Goal: Information Seeking & Learning: Check status

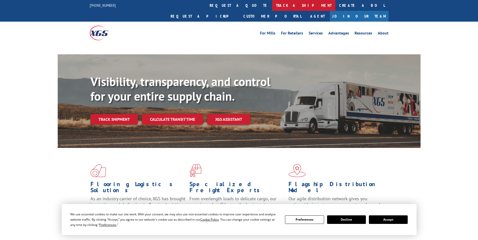
click at [272, 3] on link "track a shipment" at bounding box center [303, 5] width 63 height 11
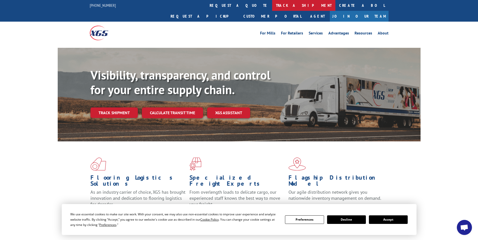
click at [272, 5] on link "track a shipment" at bounding box center [303, 5] width 63 height 11
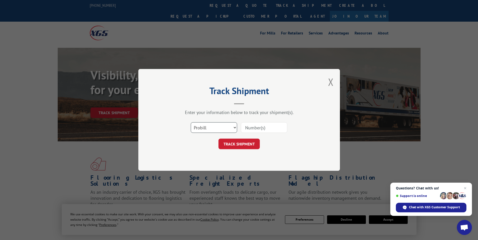
click at [232, 125] on select "Select category... Probill BOL PO" at bounding box center [214, 128] width 46 height 11
select select "bol"
click at [191, 123] on select "Select category... Probill BOL PO" at bounding box center [214, 128] width 46 height 11
paste input "469423"
type input "469423"
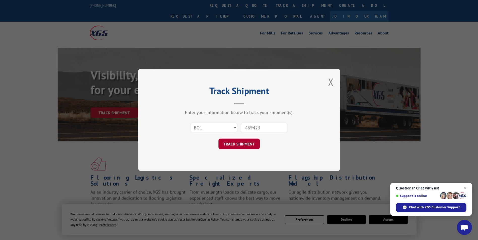
click at [234, 144] on button "TRACK SHIPMENT" at bounding box center [239, 144] width 41 height 11
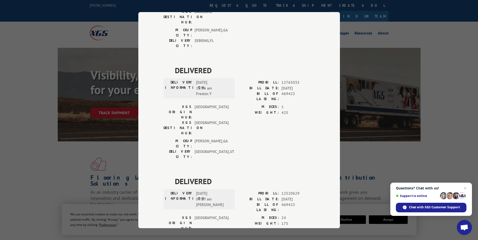
scroll to position [421, 0]
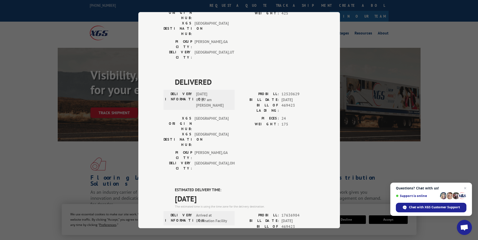
drag, startPoint x: 167, startPoint y: 43, endPoint x: 229, endPoint y: 58, distance: 63.1
drag, startPoint x: 229, startPoint y: 58, endPoint x: 200, endPoint y: 50, distance: 30.0
copy div "ESTIMATED DELIVERY TIME: [DATE]"
